Goal: Task Accomplishment & Management: Manage account settings

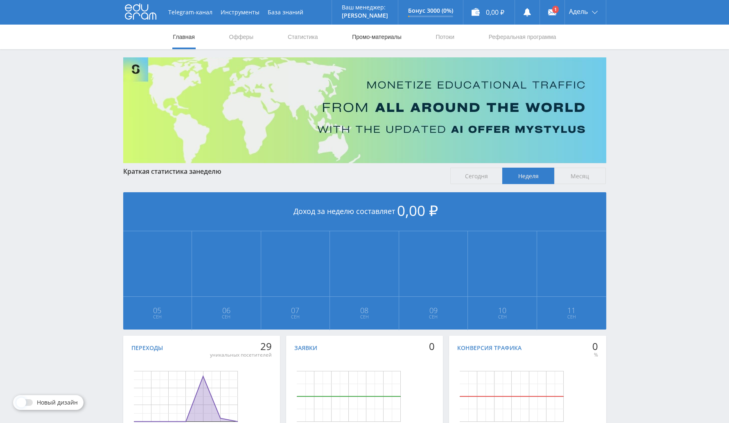
click at [374, 40] on link "Промо-материалы" at bounding box center [376, 37] width 51 height 25
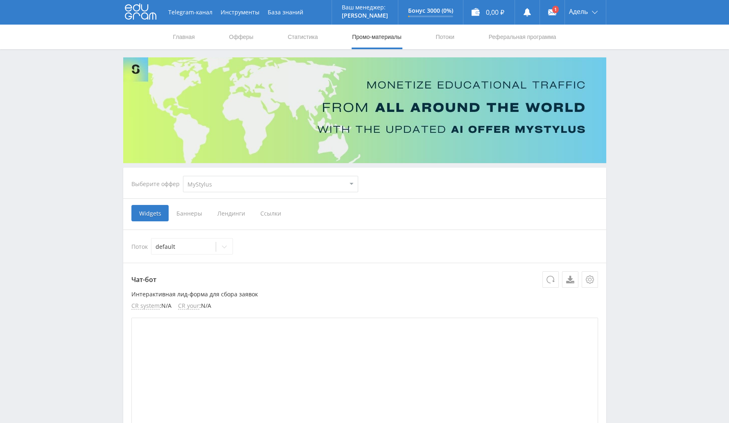
click at [293, 185] on select "MyStylus MyStylus - Revshare Кампус AI Studybay Автор24 Studybay [GEOGRAPHIC_DA…" at bounding box center [270, 184] width 175 height 16
click at [242, 183] on select "MyStylus MyStylus - Revshare Кампус AI Studybay Автор24 Studybay [GEOGRAPHIC_DA…" at bounding box center [270, 184] width 175 height 16
select select "340"
click at [183, 176] on select "MyStylus MyStylus - Revshare Кампус AI Studybay Автор24 Studybay [GEOGRAPHIC_DA…" at bounding box center [270, 184] width 175 height 16
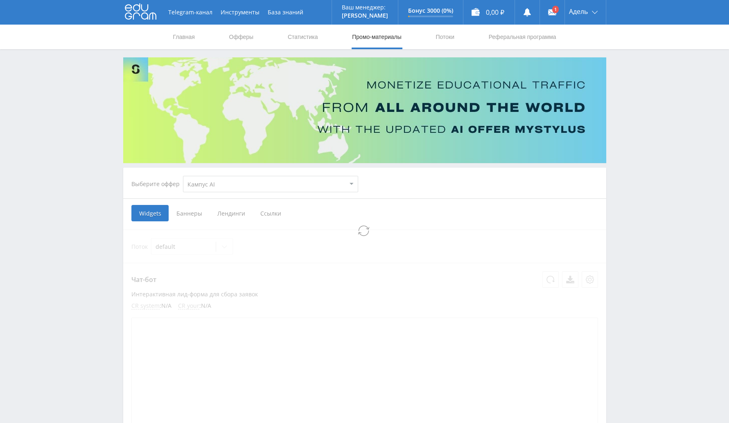
select select "340"
click at [227, 214] on span "Ссылки" at bounding box center [228, 213] width 36 height 16
click at [0, 0] on input "Ссылки" at bounding box center [0, 0] width 0 height 0
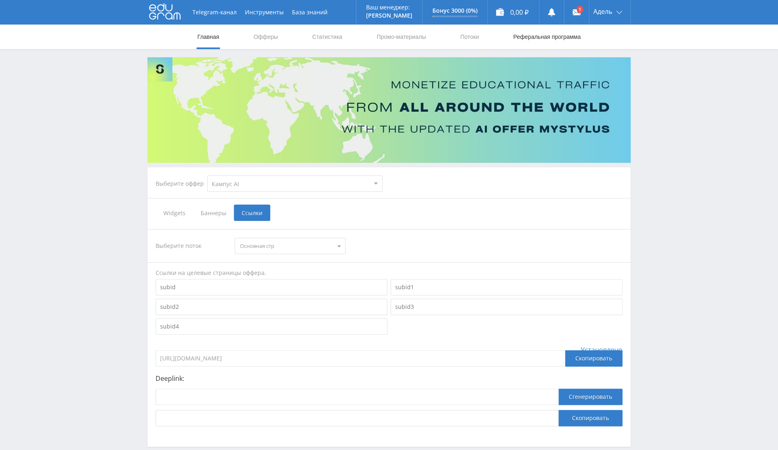
click at [564, 29] on link "Реферальная программа" at bounding box center [546, 37] width 69 height 25
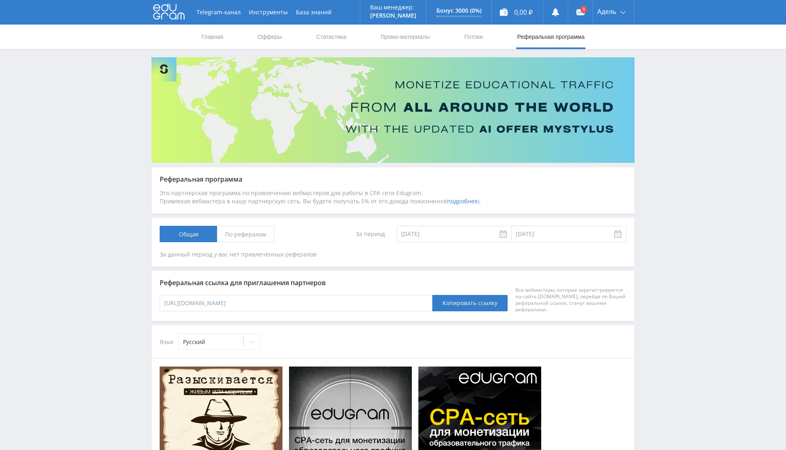
drag, startPoint x: 489, startPoint y: 44, endPoint x: 484, endPoint y: 42, distance: 5.1
click at [489, 44] on nav "Главная Офферы Статистика Промо-материалы Потоки Реферальная программа" at bounding box center [393, 37] width 385 height 25
click at [476, 35] on link "Потоки" at bounding box center [474, 37] width 20 height 25
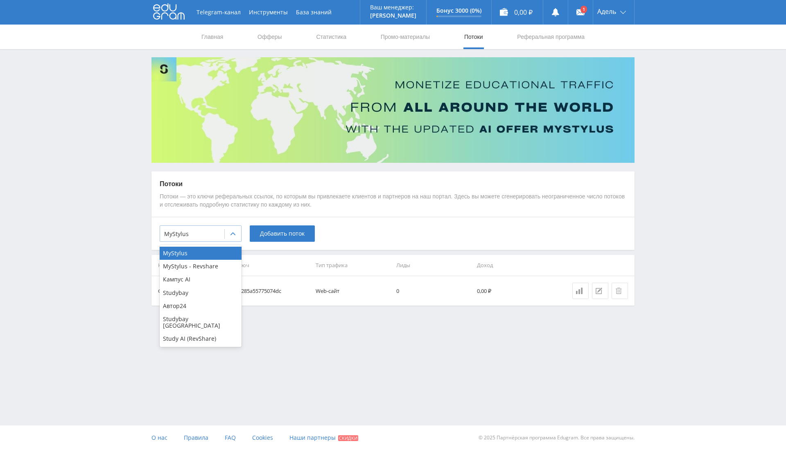
click at [229, 234] on div at bounding box center [233, 234] width 16 height 16
click at [204, 270] on div "MyStylus - Revshare" at bounding box center [201, 266] width 82 height 13
click at [222, 233] on div "MyStylus - Revshare" at bounding box center [192, 234] width 64 height 11
click at [221, 280] on div "Кампус AI" at bounding box center [201, 279] width 82 height 13
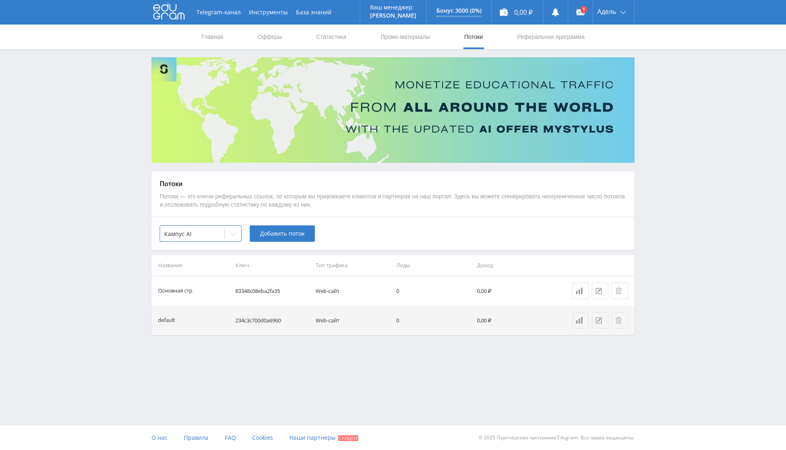
click at [230, 249] on div "option Кампус AI, selected. Кампус AI Добавить поток" at bounding box center [393, 233] width 483 height 33
click at [232, 240] on div at bounding box center [233, 234] width 16 height 16
click at [334, 389] on div "Telegram-канал Инструменты База знаний Ваш менеджер: [PERSON_NAME] Alex Online …" at bounding box center [393, 225] width 786 height 450
drag, startPoint x: 464, startPoint y: 476, endPoint x: 495, endPoint y: 476, distance: 31.1
click at [495, 422] on html at bounding box center [393, 225] width 786 height 450
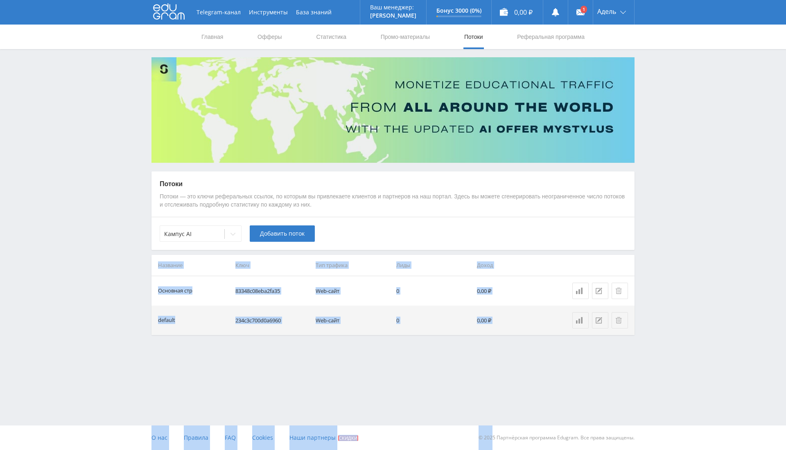
click at [507, 287] on td "0,00 ₽" at bounding box center [514, 290] width 81 height 29
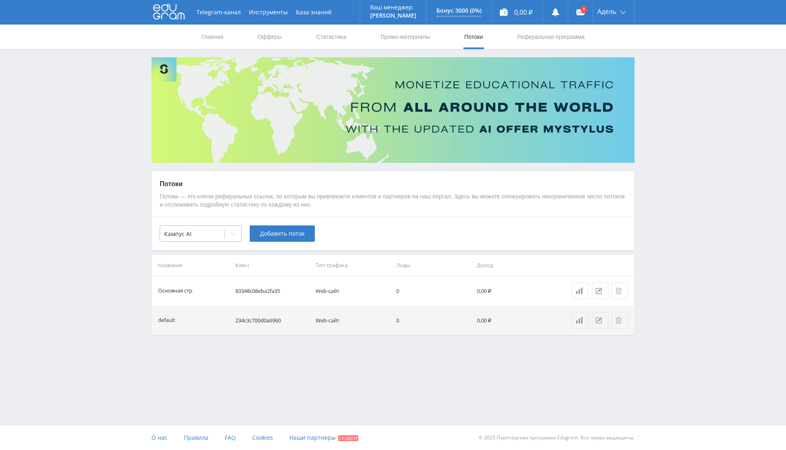
click at [207, 242] on div "Кампус AI" at bounding box center [201, 234] width 82 height 16
click at [436, 315] on td "0" at bounding box center [433, 320] width 81 height 29
click at [219, 232] on div at bounding box center [192, 234] width 56 height 8
click at [330, 35] on link "Статистика" at bounding box center [331, 37] width 32 height 25
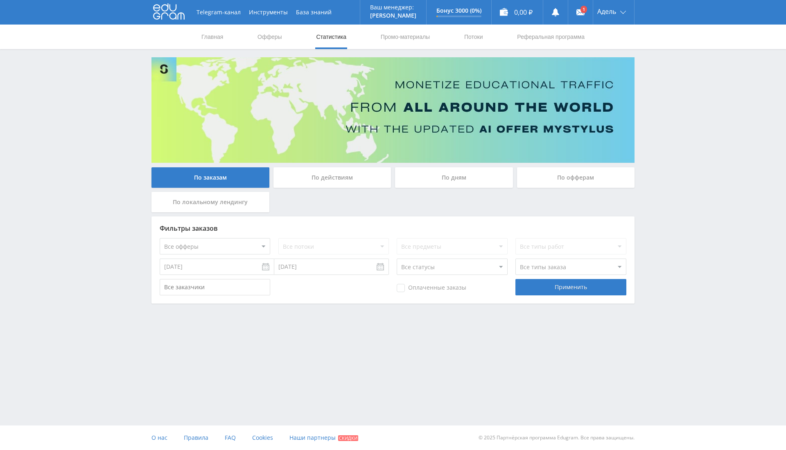
click at [572, 179] on div "По офферам" at bounding box center [576, 178] width 118 height 20
click at [0, 0] on input "По офферам" at bounding box center [0, 0] width 0 height 0
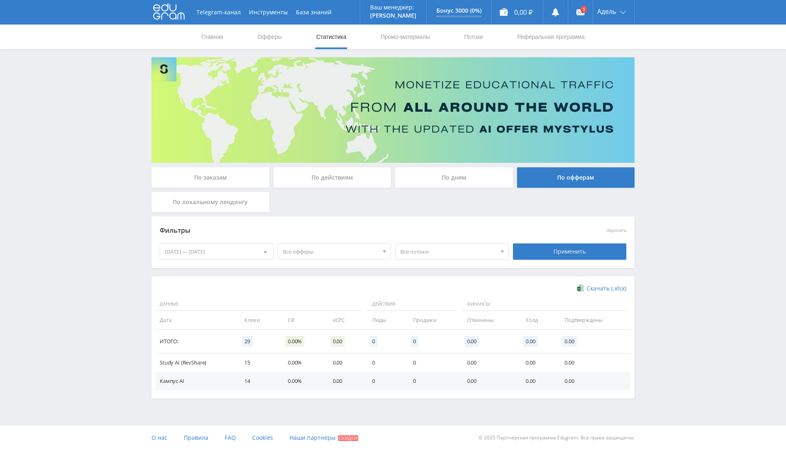
click at [461, 34] on nav "Главная Офферы Статистика Промо-материалы Потоки Реферальная программа" at bounding box center [393, 37] width 385 height 25
click at [480, 36] on link "Потоки" at bounding box center [474, 37] width 20 height 25
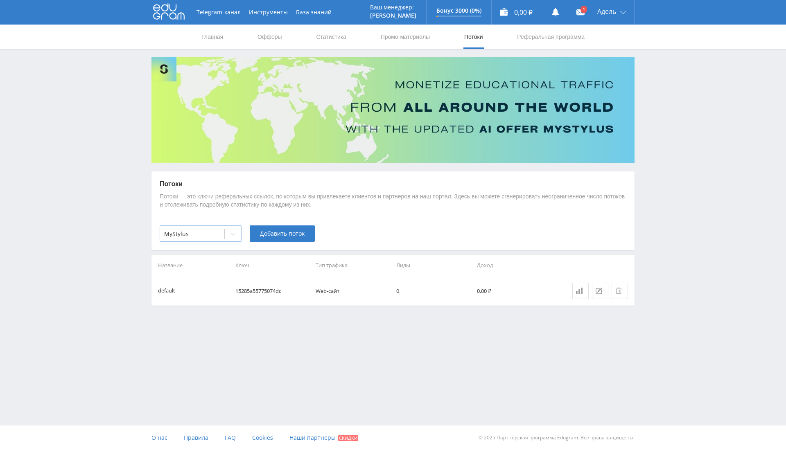
click at [228, 233] on div at bounding box center [233, 234] width 16 height 16
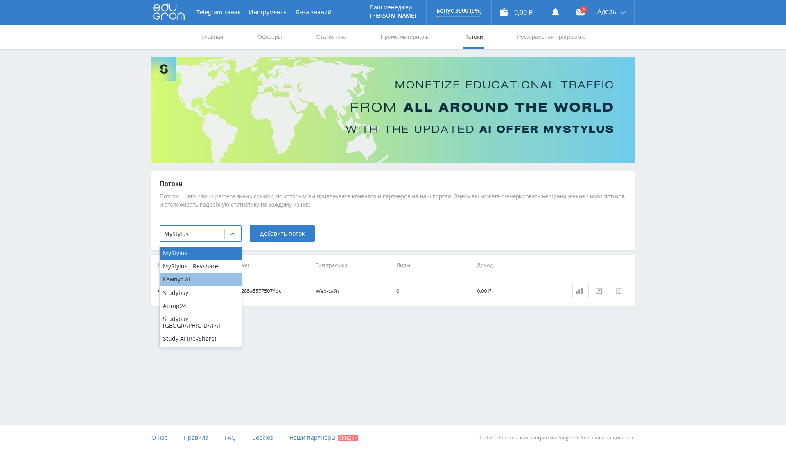
click at [206, 275] on div "Кампус AI" at bounding box center [201, 279] width 82 height 13
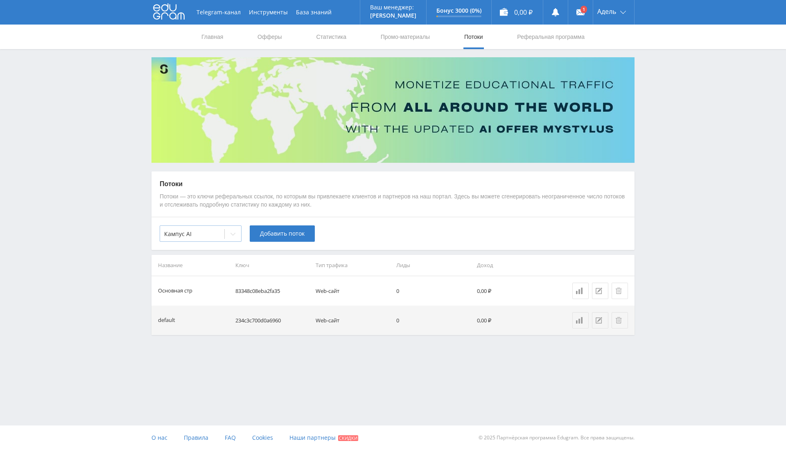
click at [216, 233] on div at bounding box center [192, 234] width 56 height 8
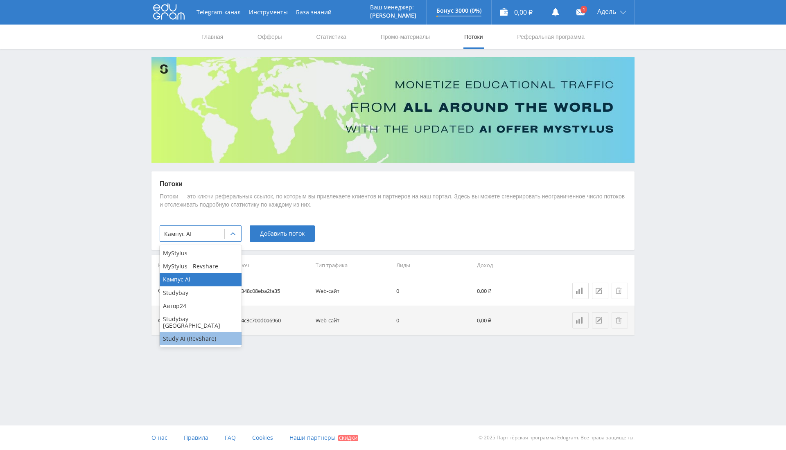
click at [199, 333] on div "Study AI (RevShare)" at bounding box center [201, 339] width 82 height 13
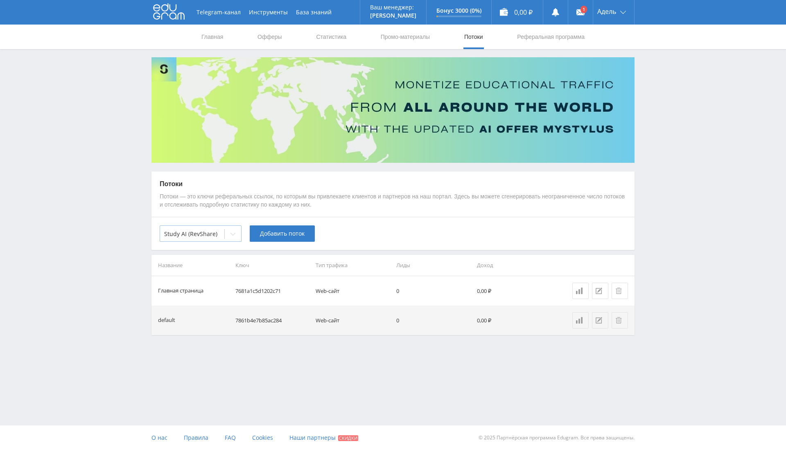
click at [211, 238] on div "Study AI (RevShare)" at bounding box center [192, 234] width 64 height 11
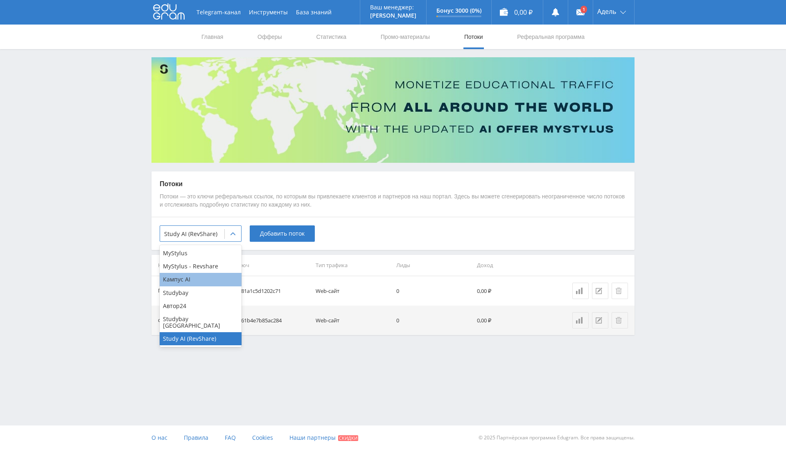
click at [190, 278] on div "Кампус AI" at bounding box center [201, 279] width 82 height 13
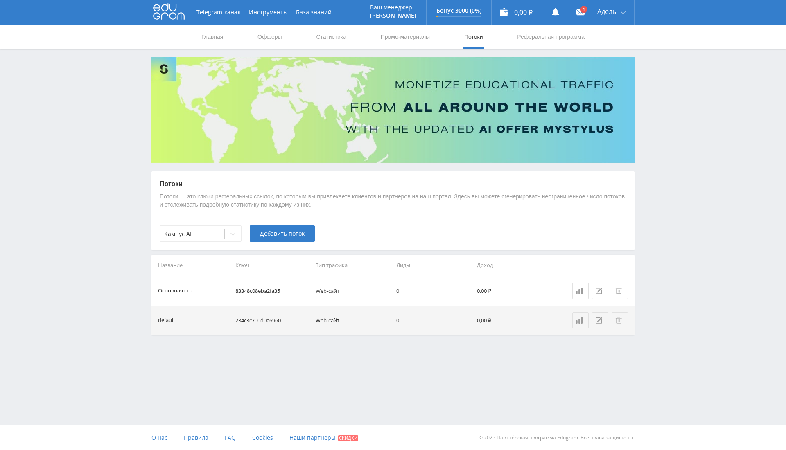
click at [386, 326] on td "Web-сайт" at bounding box center [352, 320] width 81 height 29
click at [335, 34] on link "Статистика" at bounding box center [331, 37] width 32 height 25
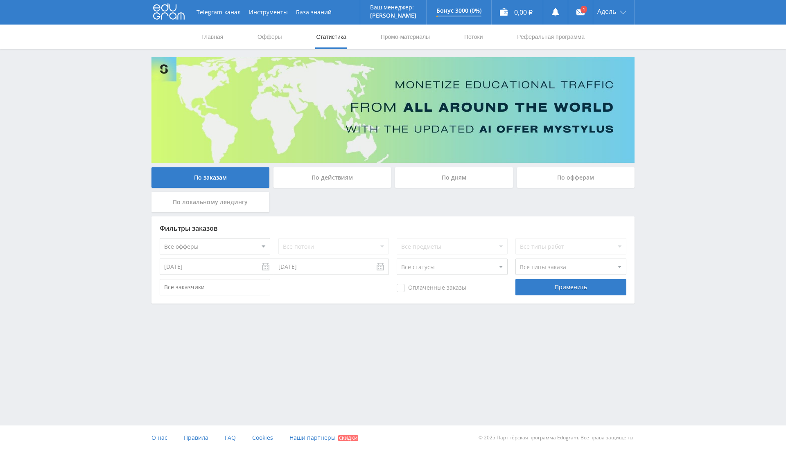
click at [568, 176] on div "По офферам" at bounding box center [576, 178] width 118 height 20
click at [0, 0] on input "По офферам" at bounding box center [0, 0] width 0 height 0
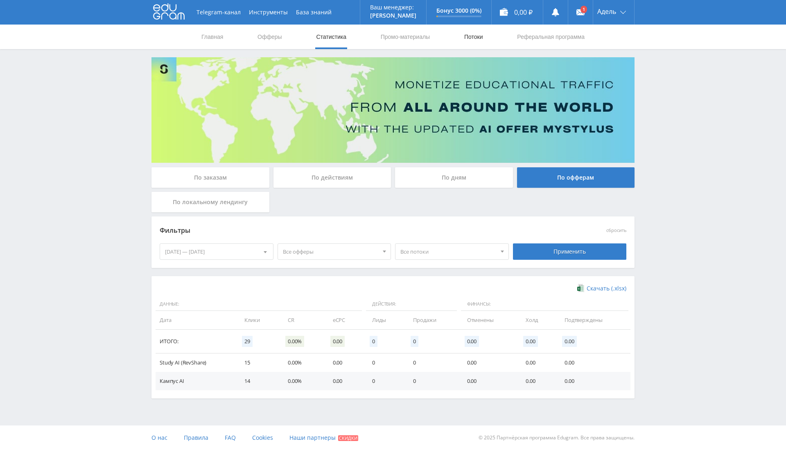
click at [471, 40] on link "Потоки" at bounding box center [474, 37] width 20 height 25
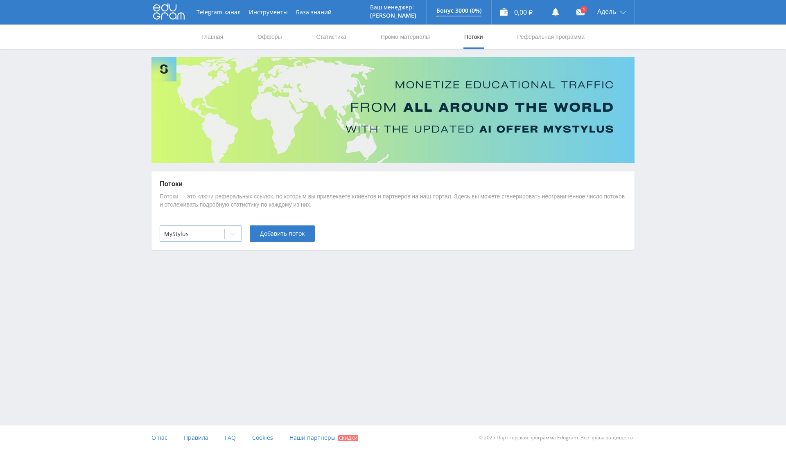
click at [214, 240] on div "MyStylus" at bounding box center [201, 234] width 82 height 16
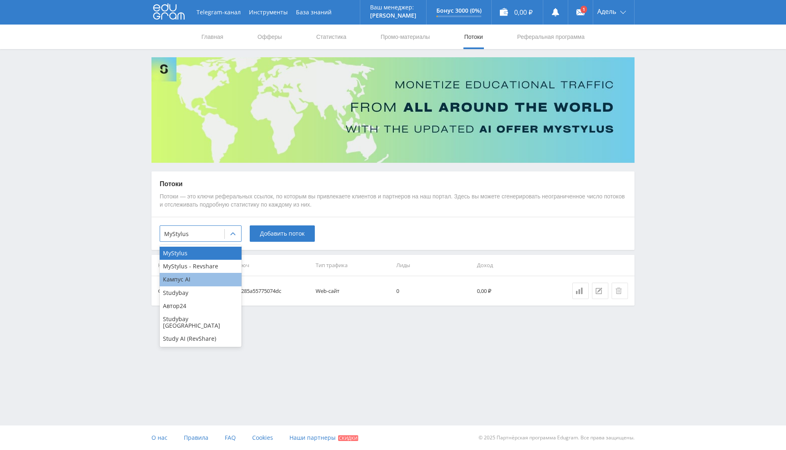
click at [204, 279] on div "Кампус AI" at bounding box center [201, 279] width 82 height 13
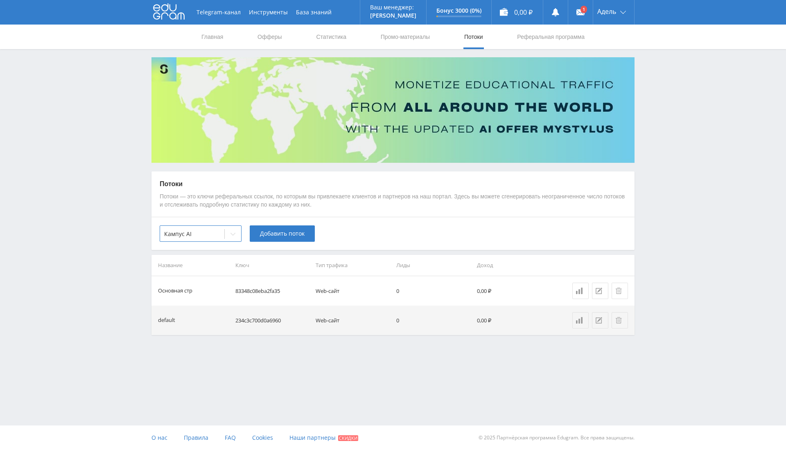
click at [607, 70] on img at bounding box center [393, 110] width 483 height 106
click at [608, 67] on link "Выход" at bounding box center [613, 62] width 41 height 15
